Goal: Transaction & Acquisition: Purchase product/service

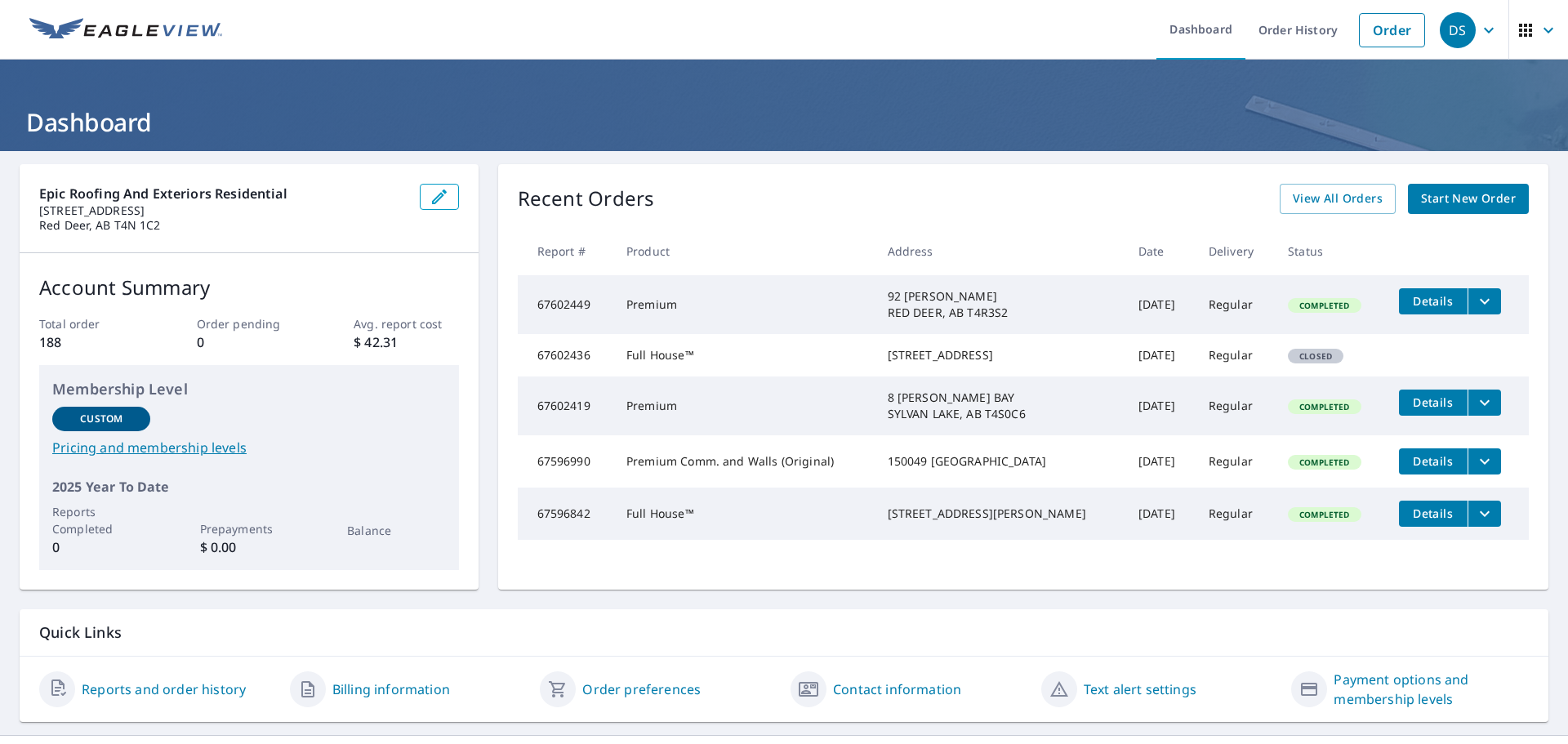
click at [1436, 199] on span "Start New Order" at bounding box center [1468, 199] width 94 height 20
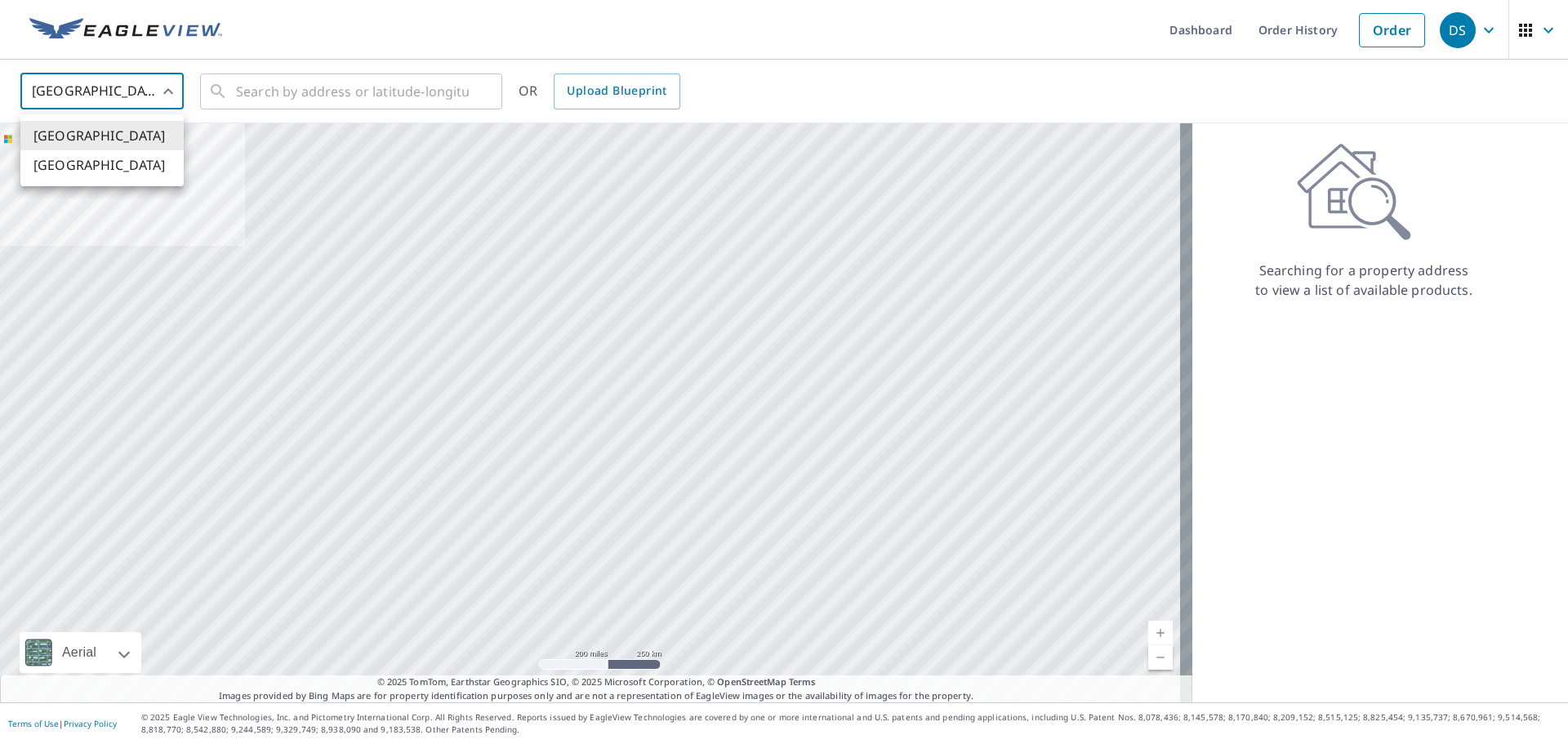
click at [110, 94] on body "DS DS Dashboard Order History Order DS United States US ​ ​ OR Upload Blueprint…" at bounding box center [784, 372] width 1568 height 744
click at [134, 166] on li "[GEOGRAPHIC_DATA]" at bounding box center [102, 164] width 163 height 29
type input "CA"
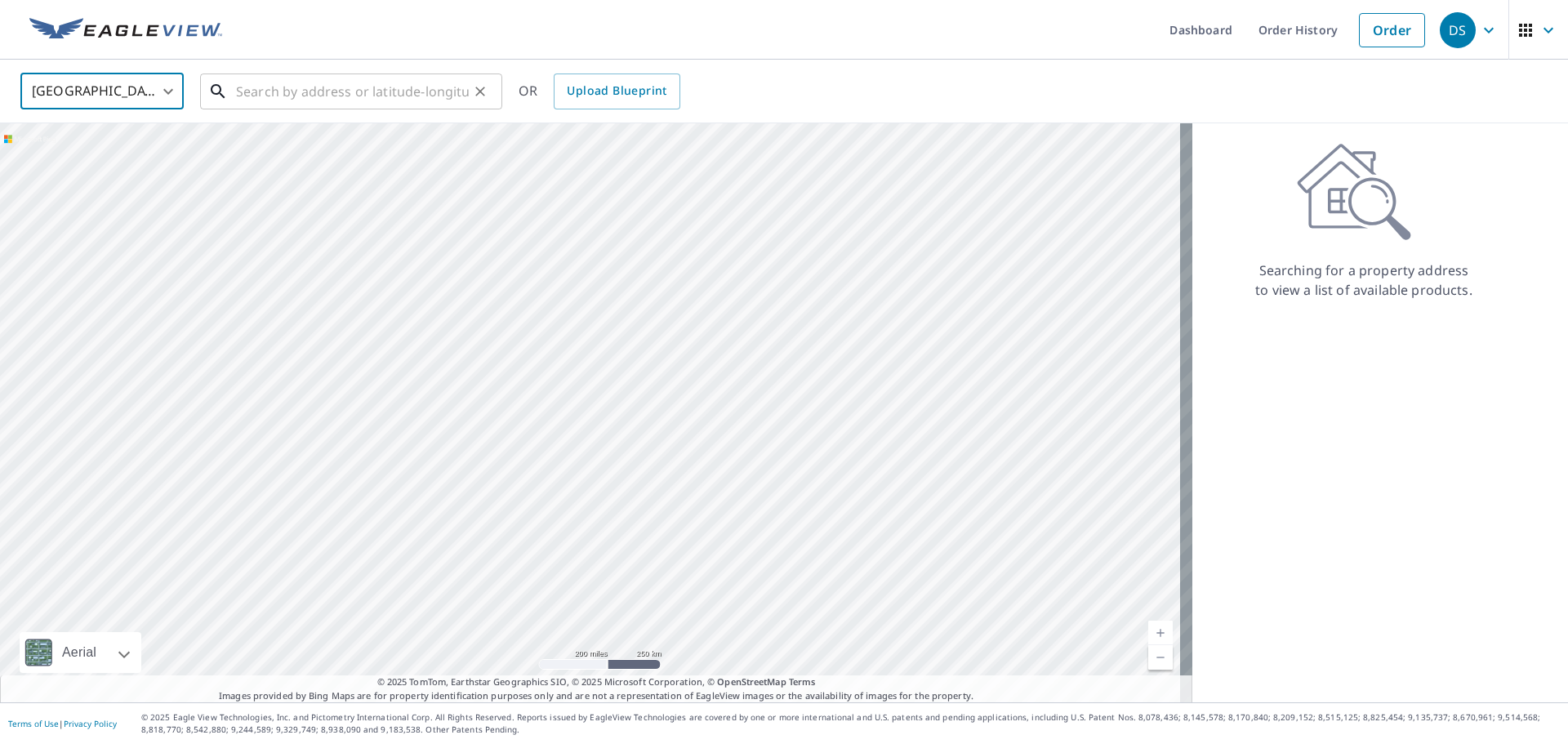
click at [255, 93] on input "text" at bounding box center [352, 92] width 232 height 45
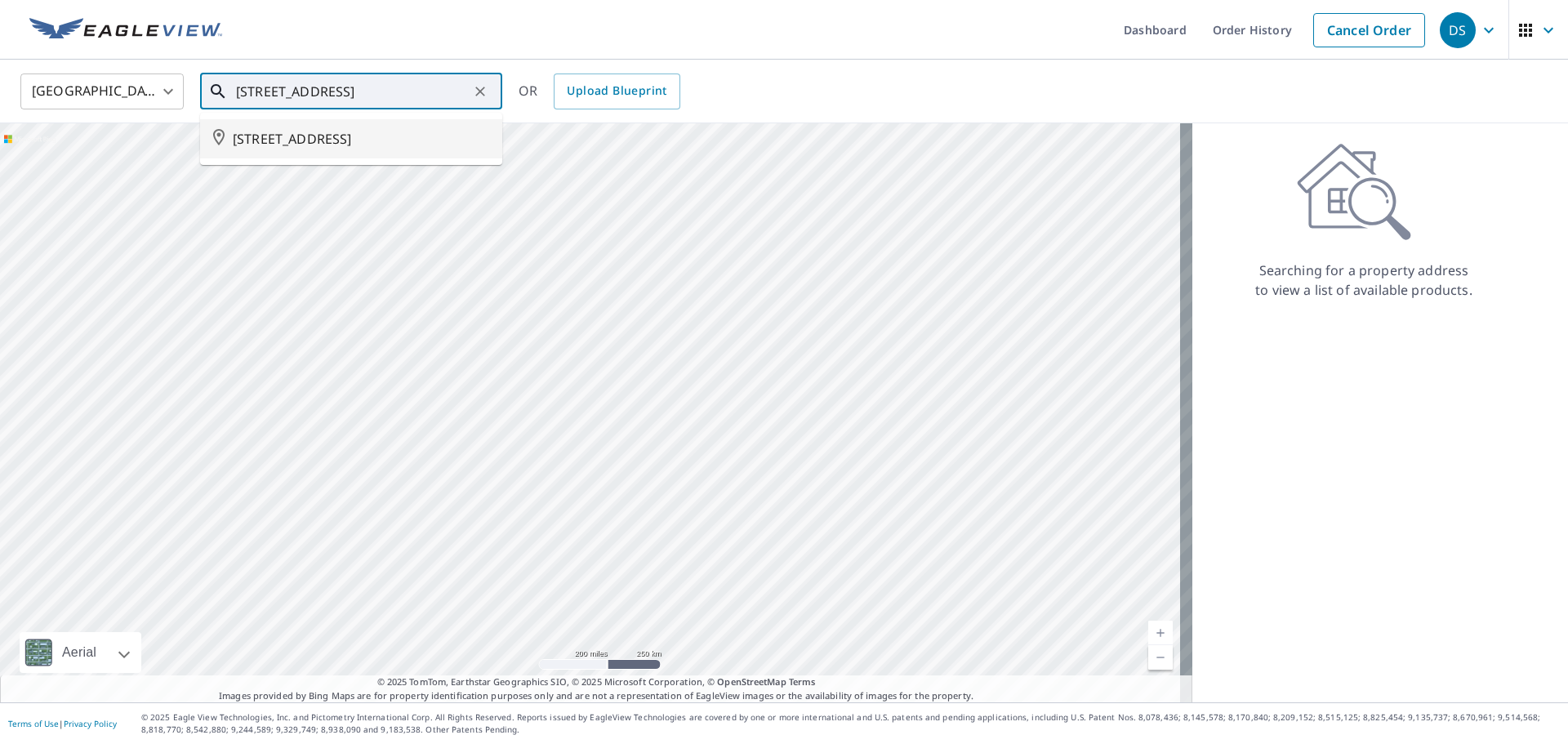
click at [315, 141] on span "[STREET_ADDRESS]" at bounding box center [360, 139] width 256 height 20
type input "[STREET_ADDRESS]"
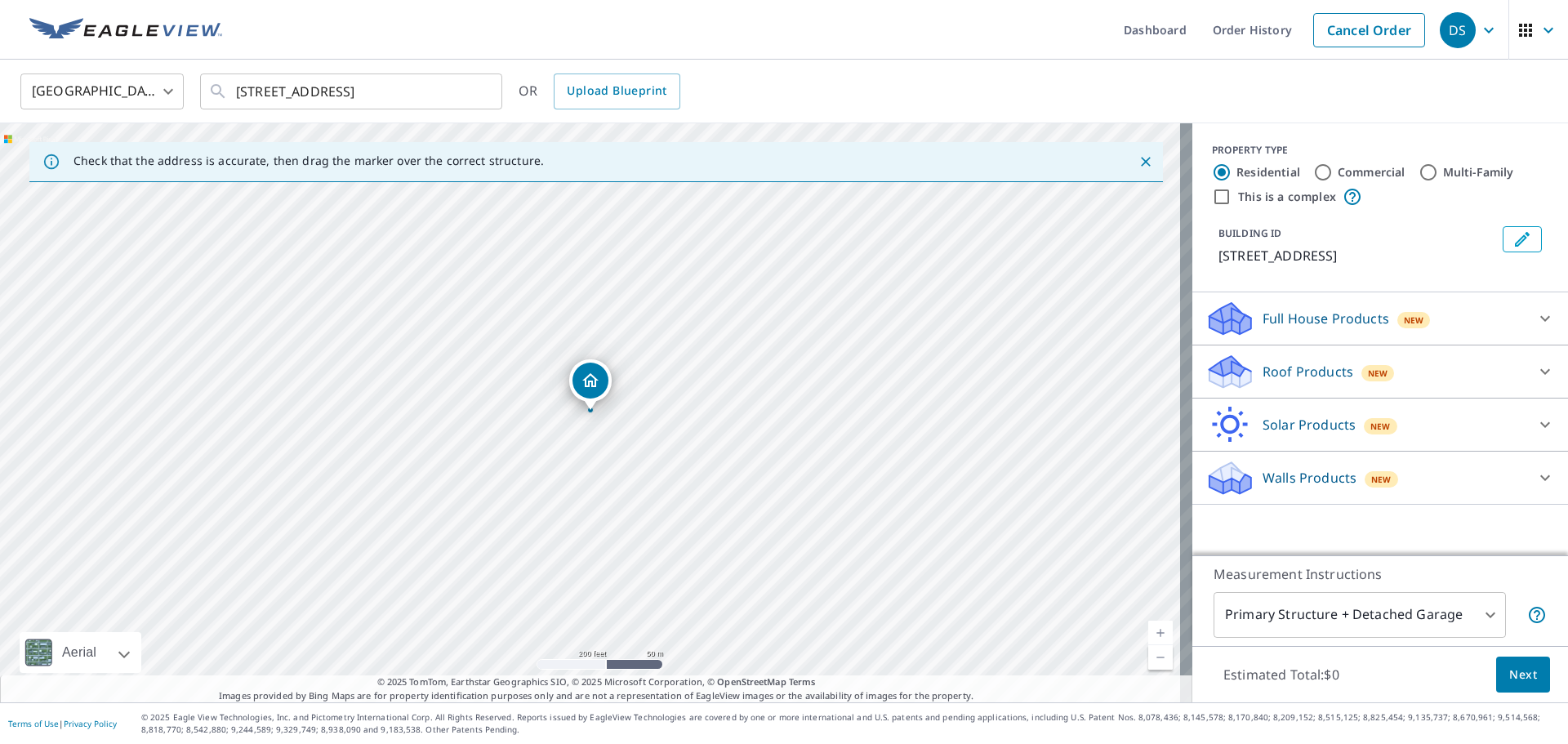
click at [1310, 377] on p "Roof Products" at bounding box center [1307, 372] width 91 height 20
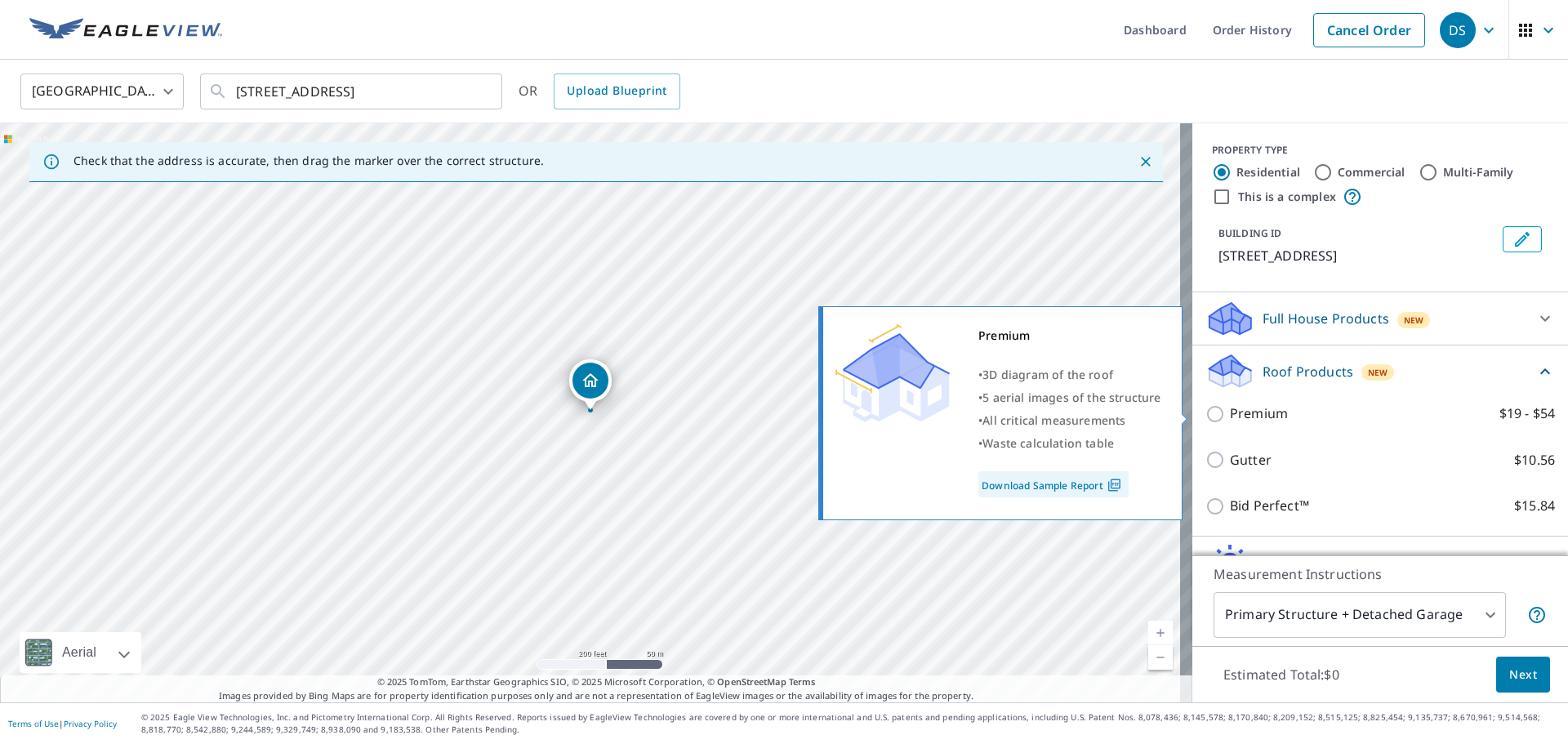
click at [1256, 416] on p "Premium" at bounding box center [1258, 413] width 58 height 20
click at [1229, 416] on input "Premium $19 - $54" at bounding box center [1217, 414] width 25 height 20
checkbox input "true"
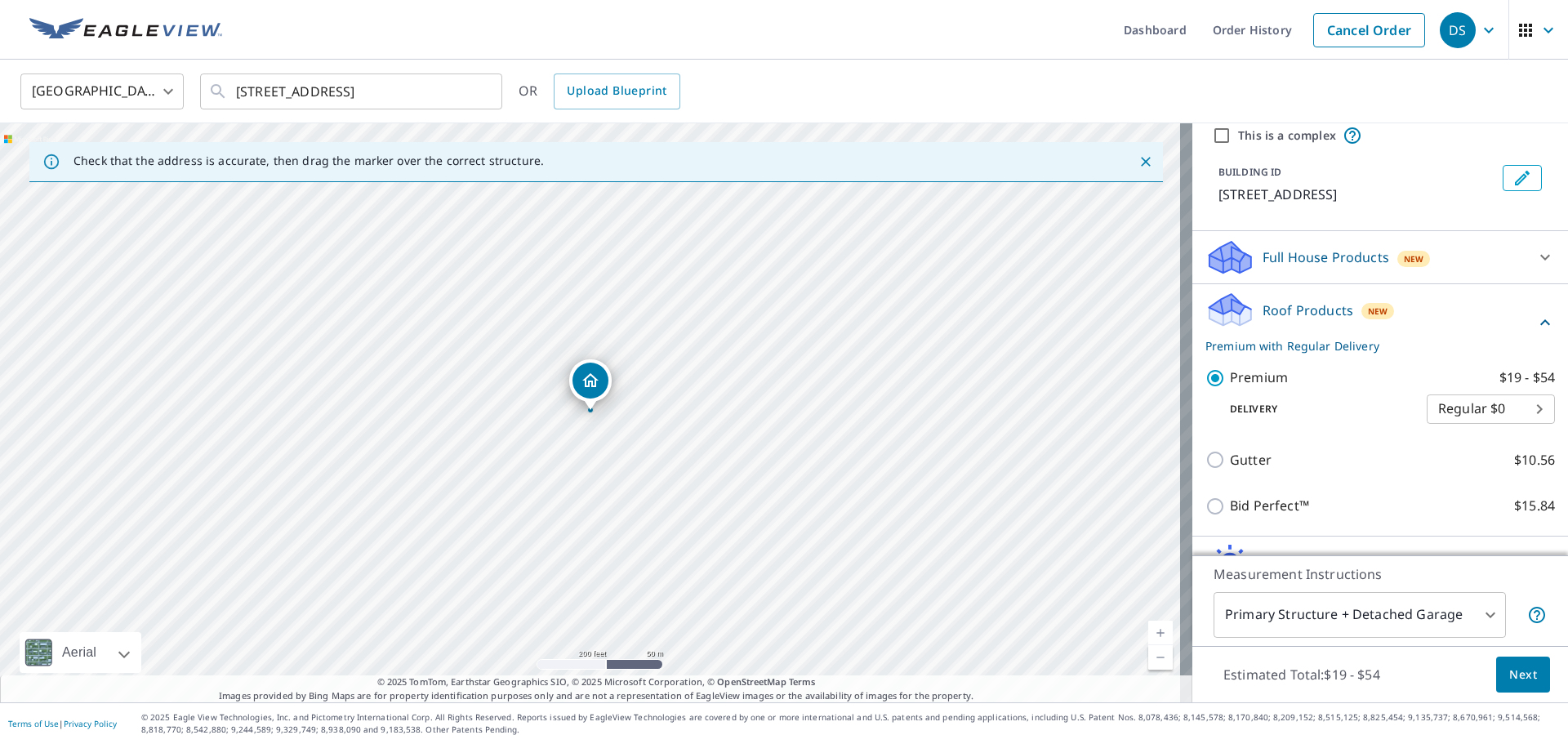
scroll to position [149, 0]
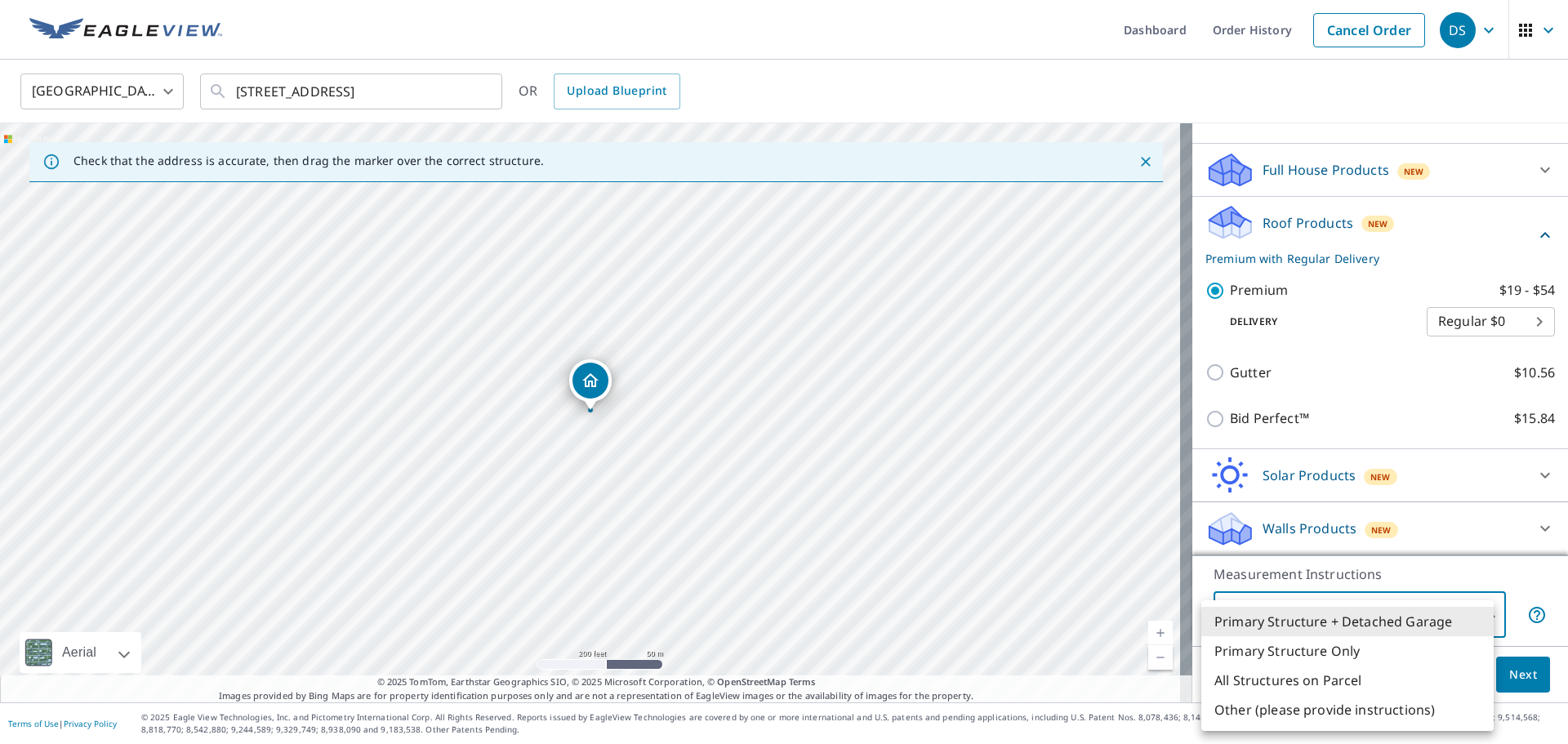
click at [1440, 629] on body "DS DS Dashboard Order History Cancel Order DS Canada CA ​ 199 JORDAN PKY RED DE…" at bounding box center [784, 372] width 1568 height 744
click at [1403, 662] on li "Primary Structure Only" at bounding box center [1347, 651] width 292 height 29
type input "2"
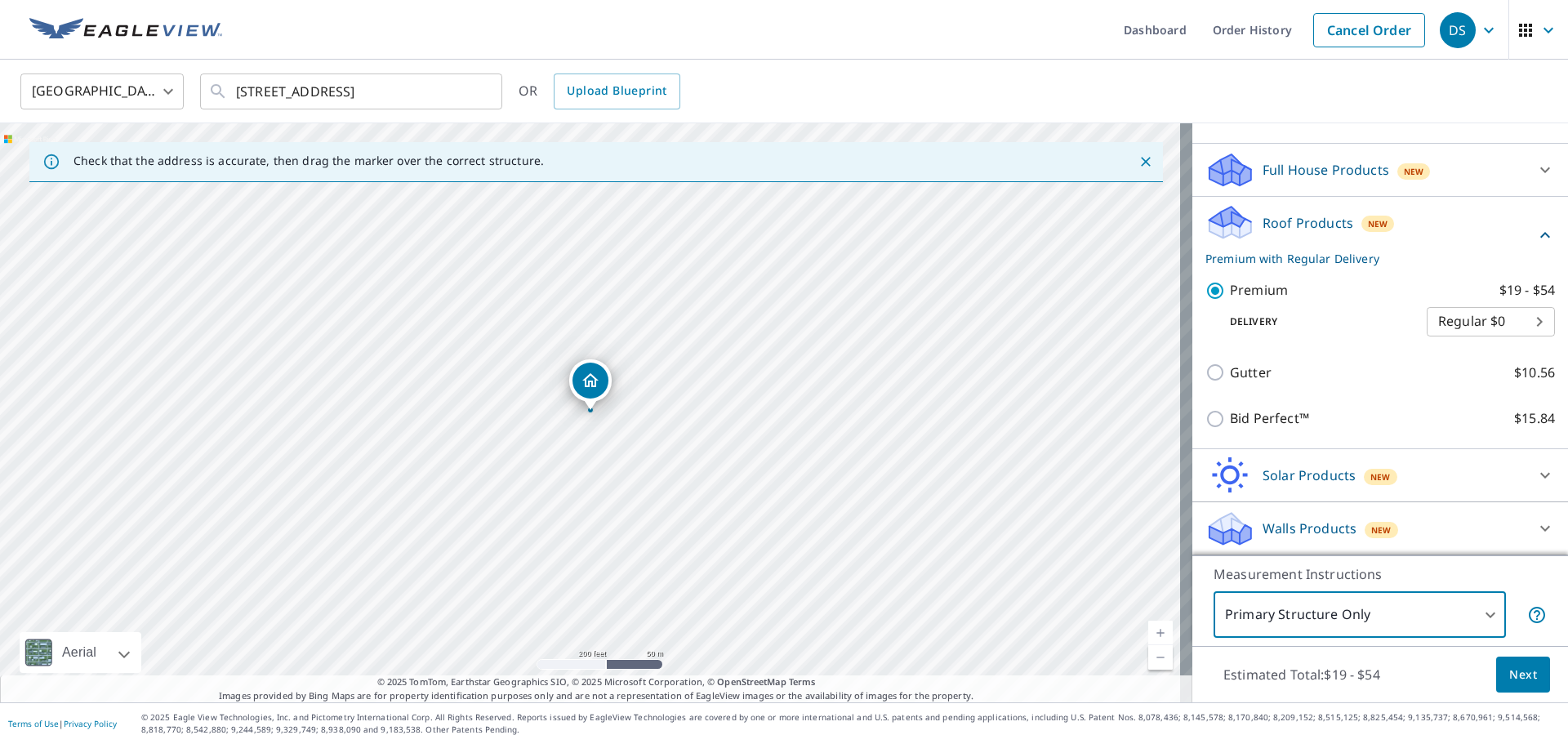
click at [1509, 676] on span "Next" at bounding box center [1523, 675] width 28 height 20
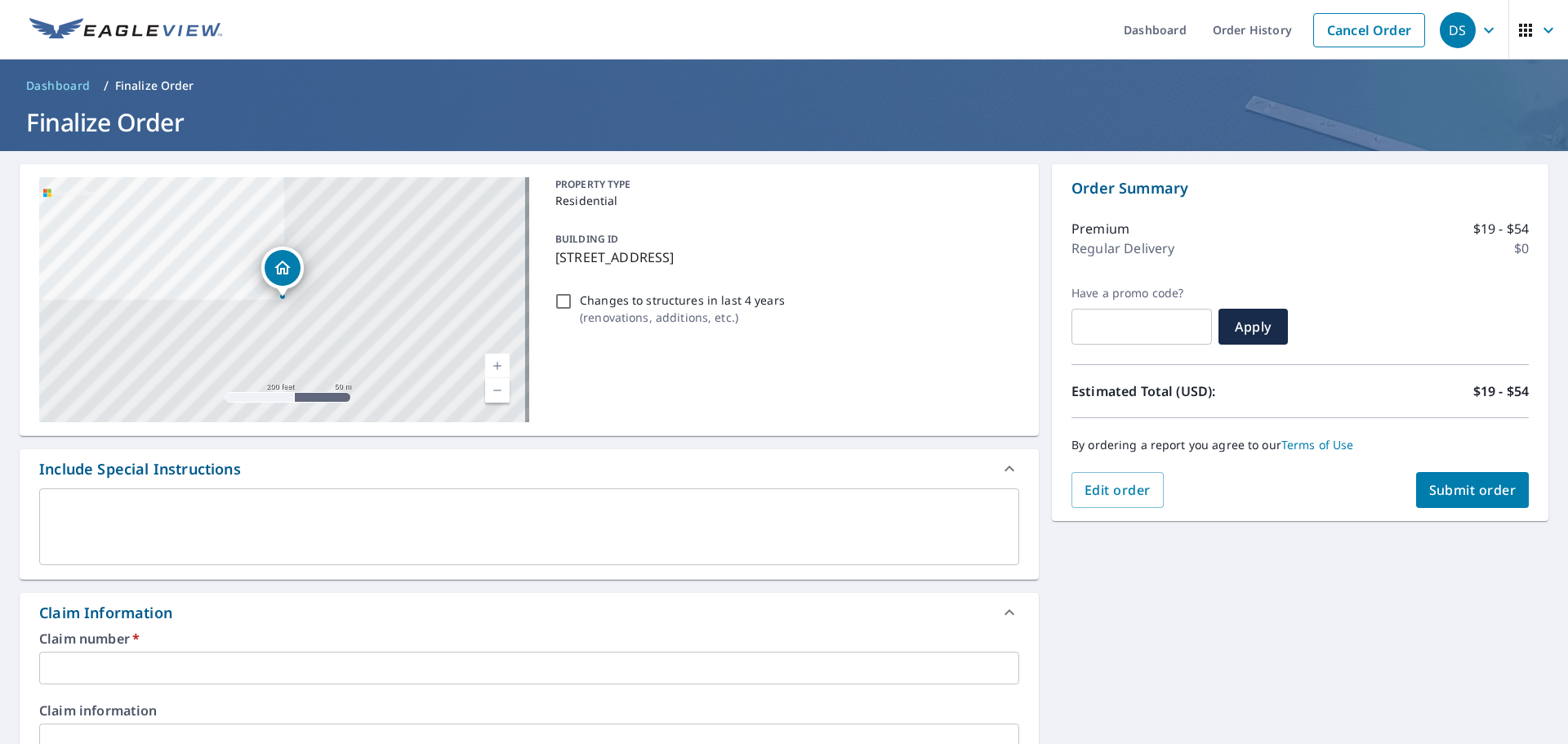
click at [229, 669] on input "text" at bounding box center [528, 669] width 980 height 33
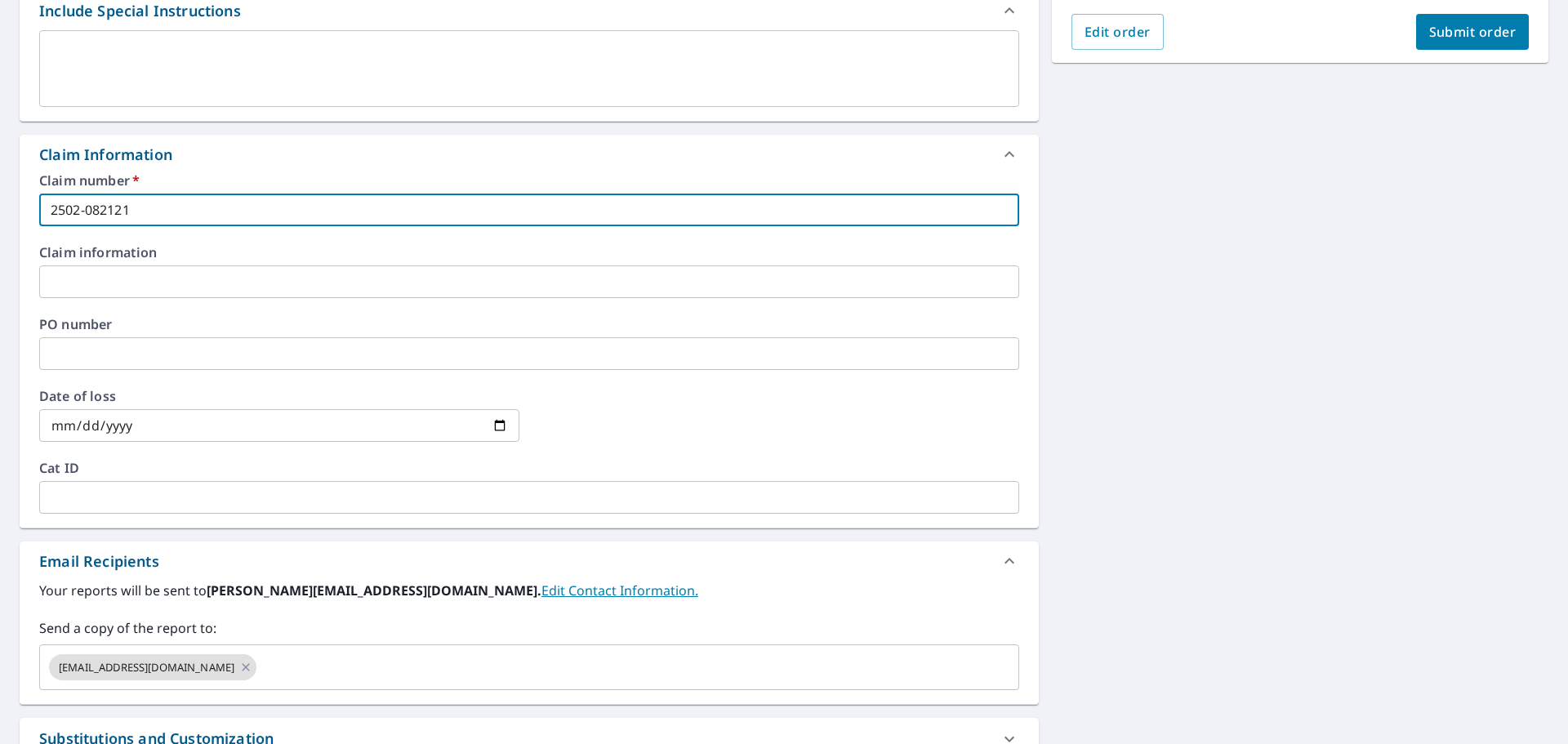
scroll to position [636, 0]
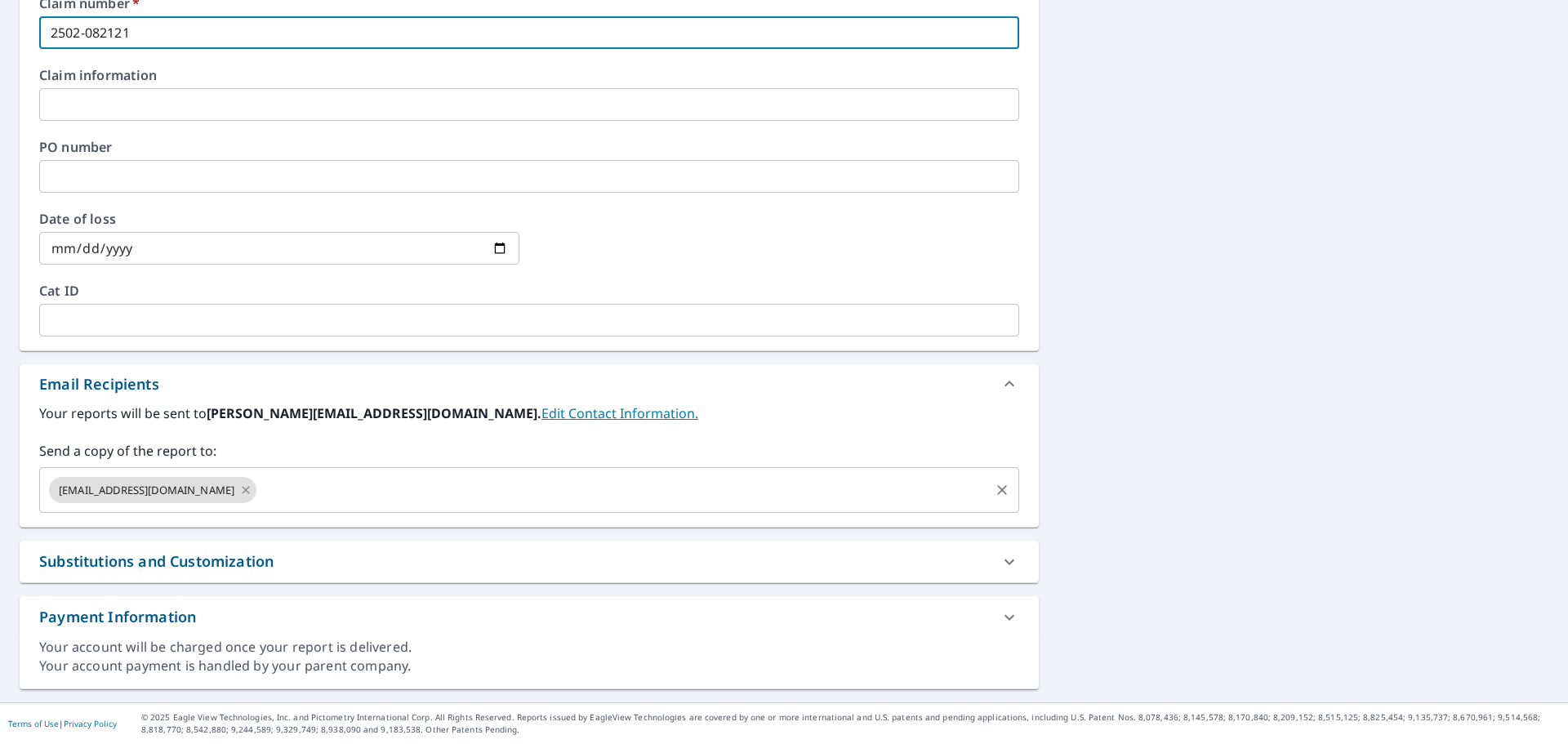
click at [240, 491] on icon at bounding box center [246, 491] width 13 height 18
type input "2502-082121"
click at [259, 490] on input "text" at bounding box center [623, 491] width 728 height 31
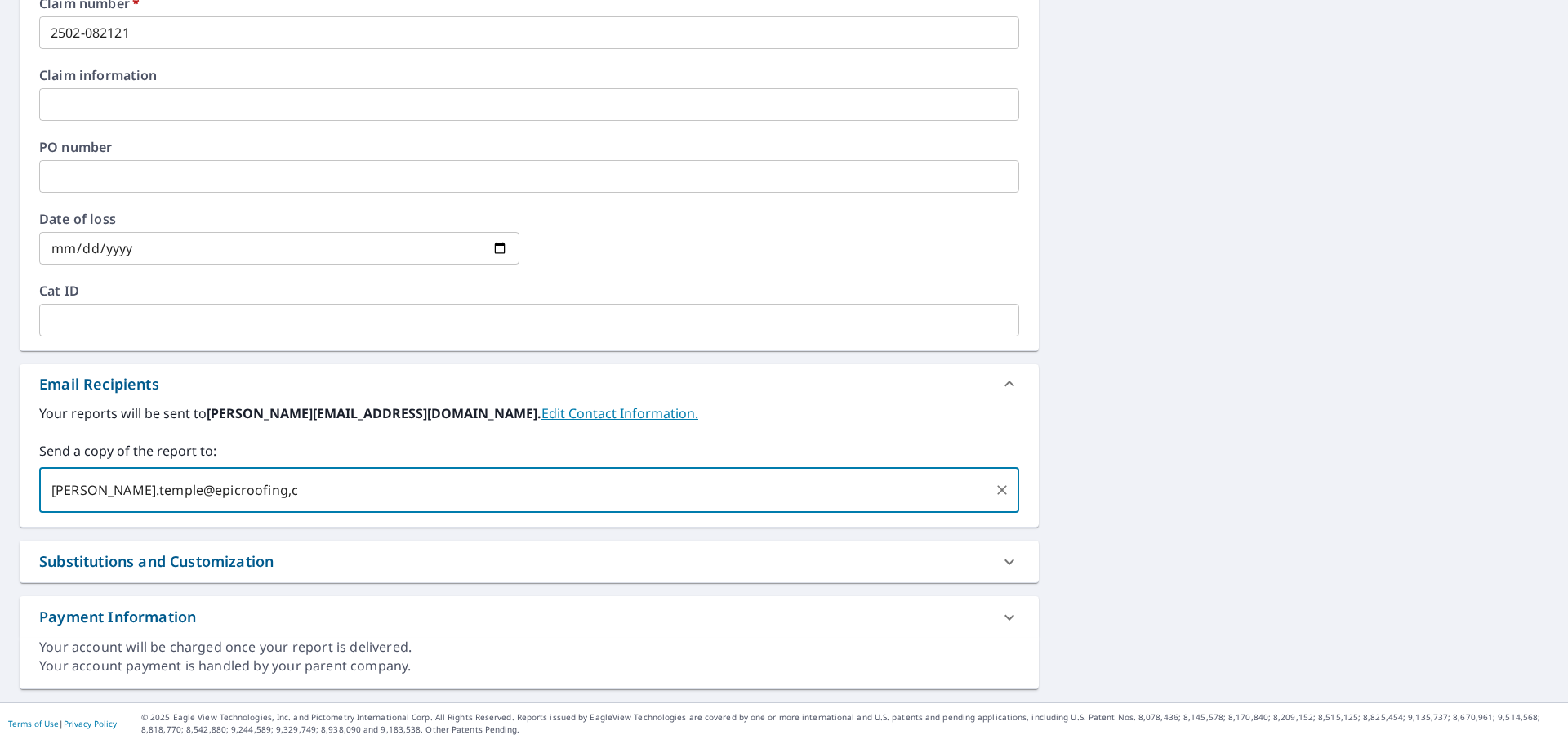
type input "[PERSON_NAME].temple@epicroofing,[GEOGRAPHIC_DATA]"
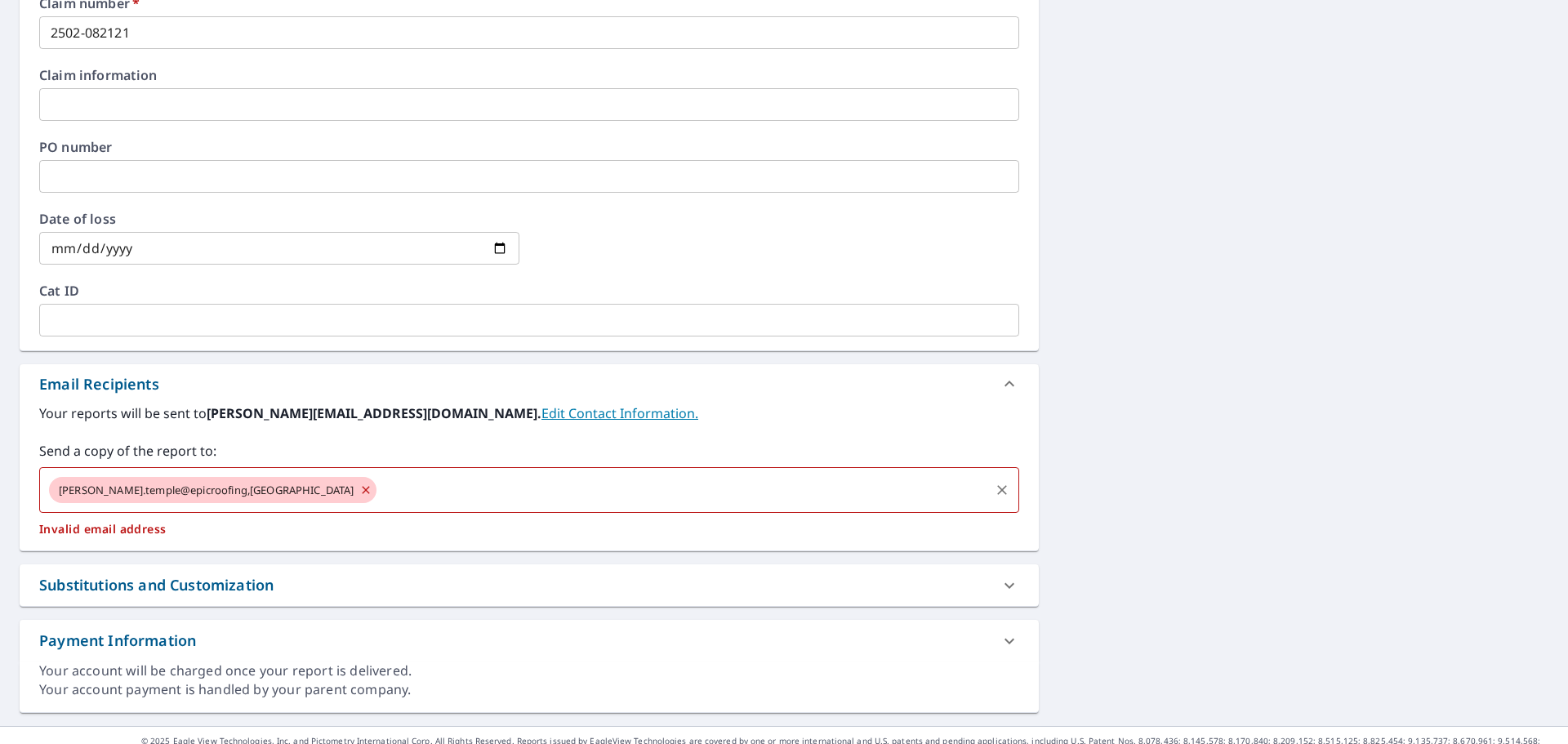
click at [361, 489] on icon at bounding box center [365, 490] width 7 height 7
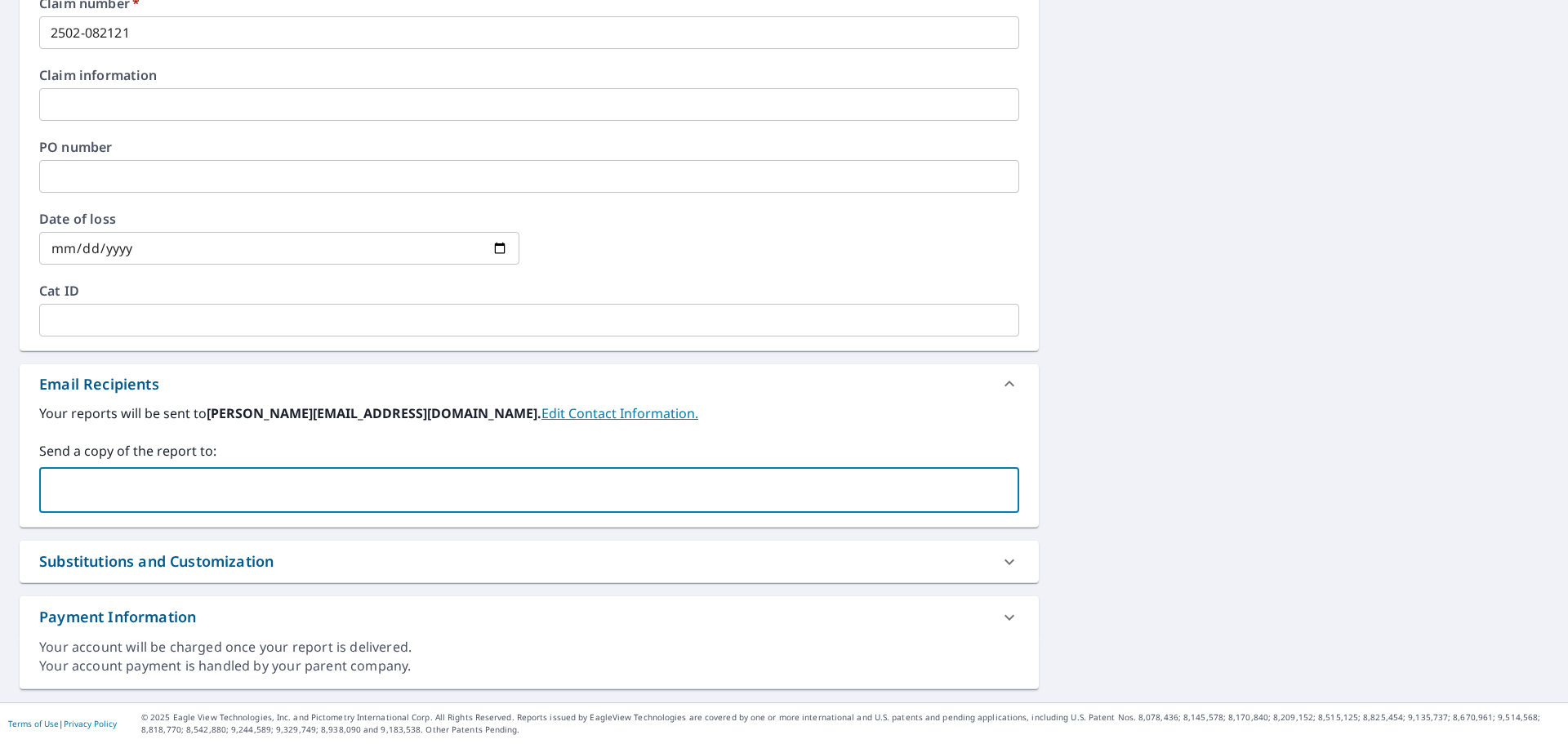
click at [223, 485] on input "text" at bounding box center [517, 491] width 941 height 31
type input "[PERSON_NAME][EMAIL_ADDRESS][DOMAIN_NAME]"
click at [735, 381] on div "Email Recipients" at bounding box center [514, 384] width 951 height 22
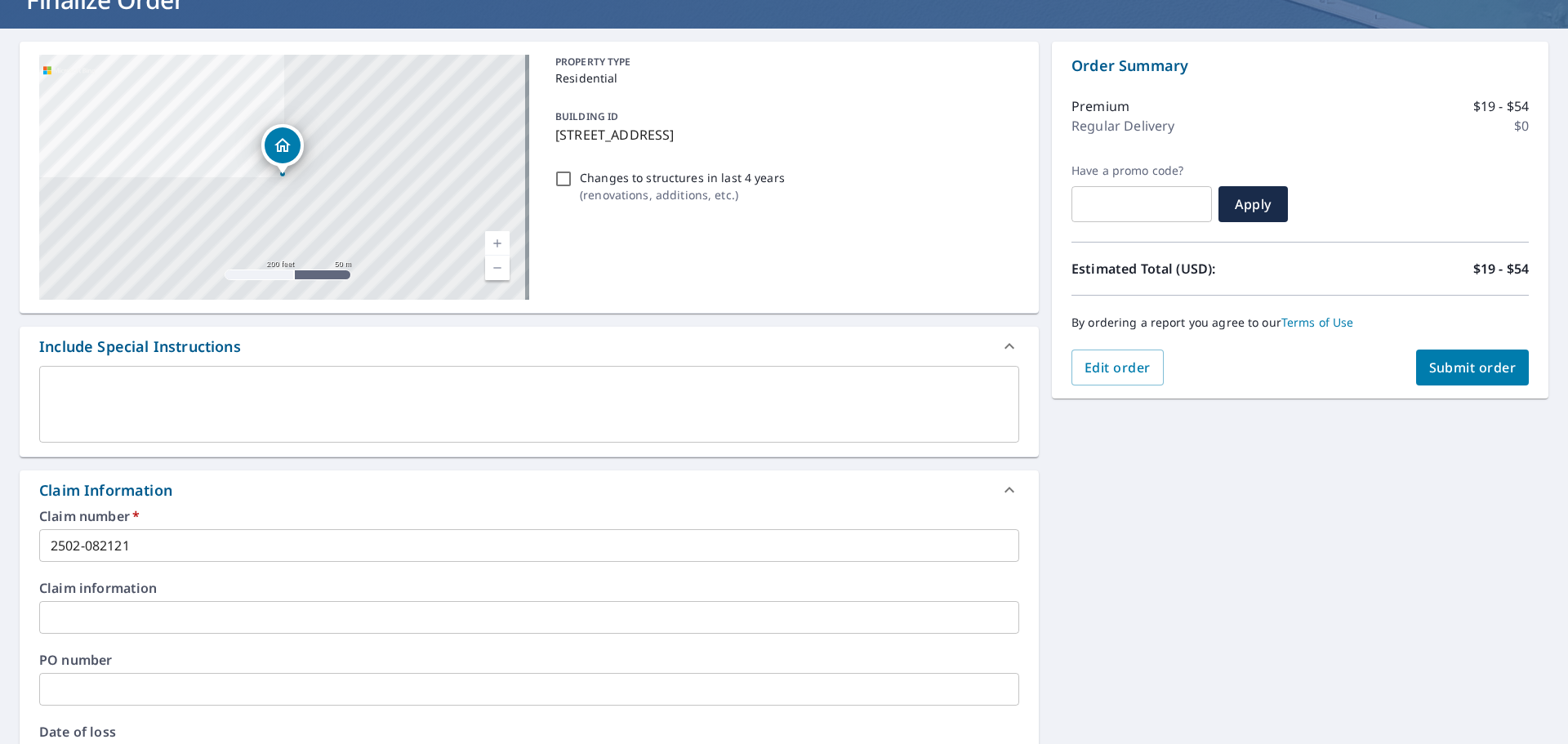
scroll to position [0, 0]
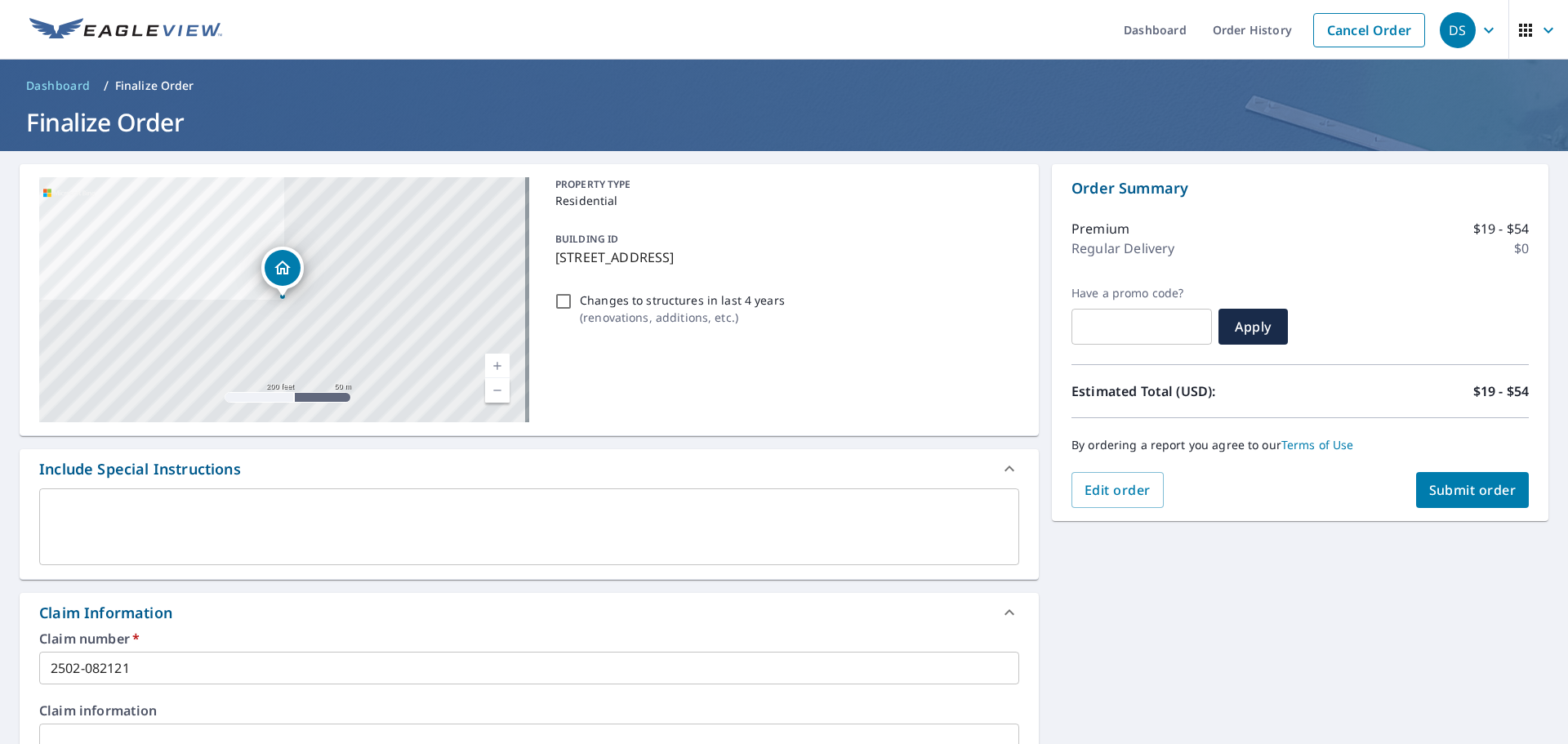
click at [1457, 488] on span "Submit order" at bounding box center [1473, 491] width 87 height 18
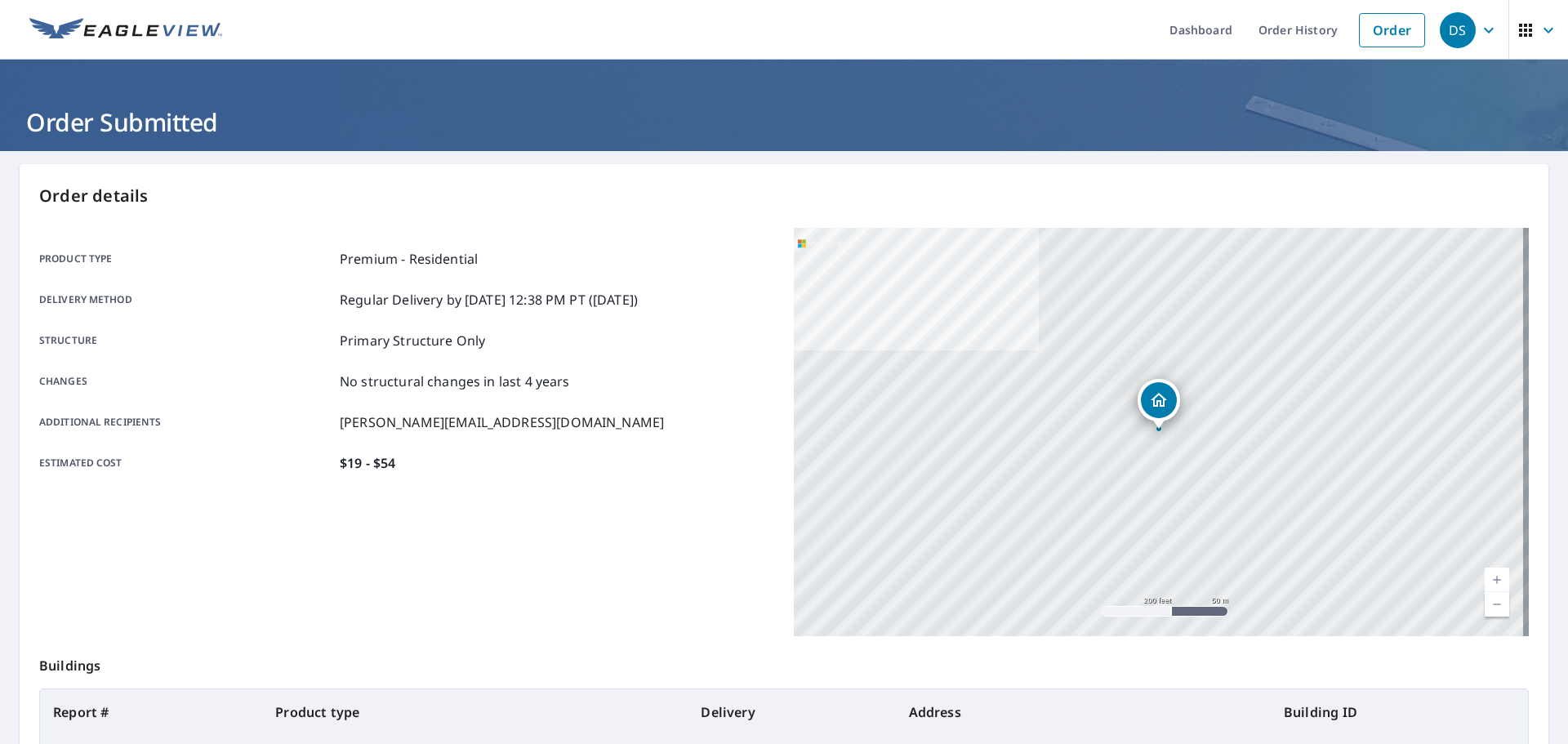
click at [681, 451] on div "Product type Premium - Residential Delivery method Regular Delivery by [DATE] 1…" at bounding box center [406, 361] width 735 height 223
